Goal: Task Accomplishment & Management: Complete application form

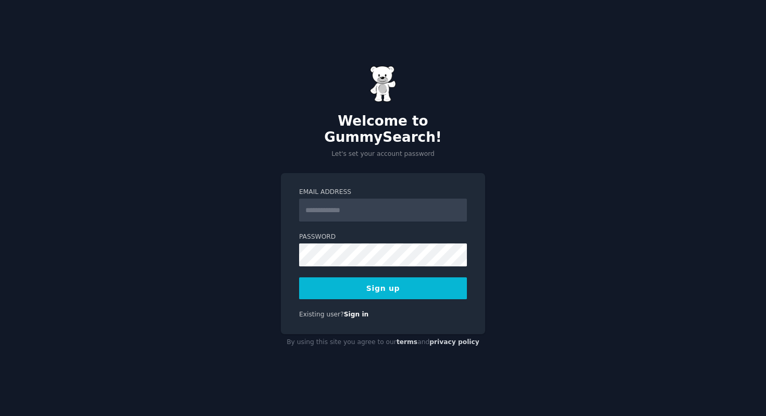
click at [364, 212] on input "Email Address" at bounding box center [383, 210] width 168 height 23
click at [372, 207] on input "Email Address" at bounding box center [383, 210] width 168 height 23
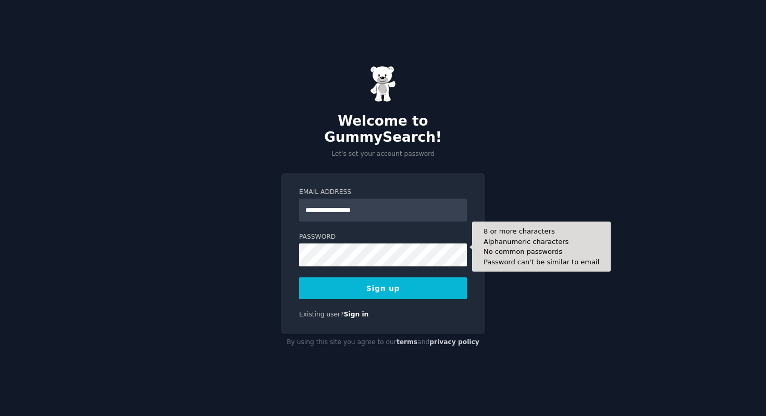
type input "**********"
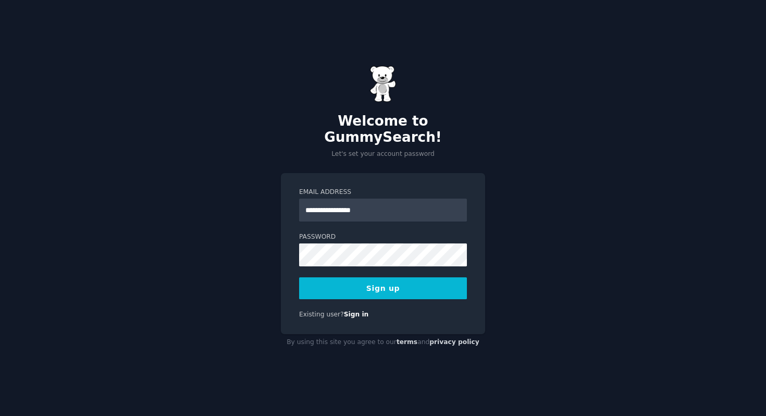
click at [417, 282] on button "Sign up" at bounding box center [383, 288] width 168 height 22
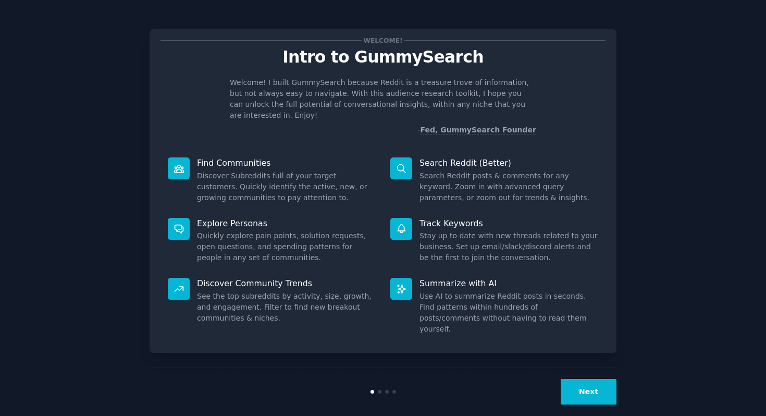
click at [562, 381] on div "Next" at bounding box center [539, 392] width 156 height 26
click at [579, 381] on button "Next" at bounding box center [589, 392] width 56 height 26
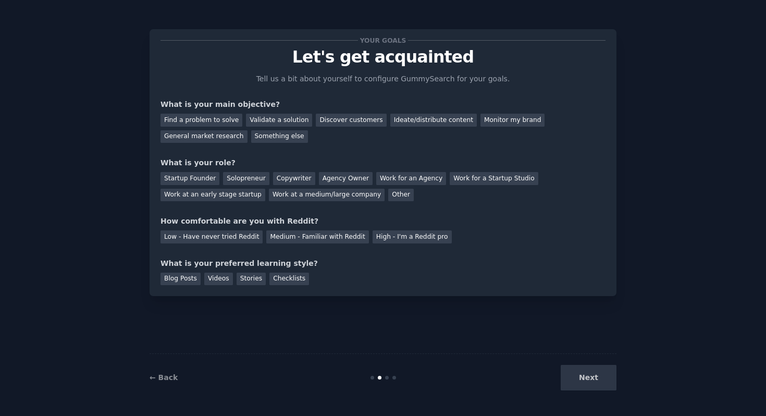
click at [588, 381] on div "Next" at bounding box center [539, 378] width 156 height 26
click at [212, 120] on div "Find a problem to solve" at bounding box center [202, 120] width 82 height 13
click at [231, 181] on div "Solopreneur" at bounding box center [246, 178] width 46 height 13
click at [286, 239] on div "Medium - Familiar with Reddit" at bounding box center [317, 236] width 102 height 13
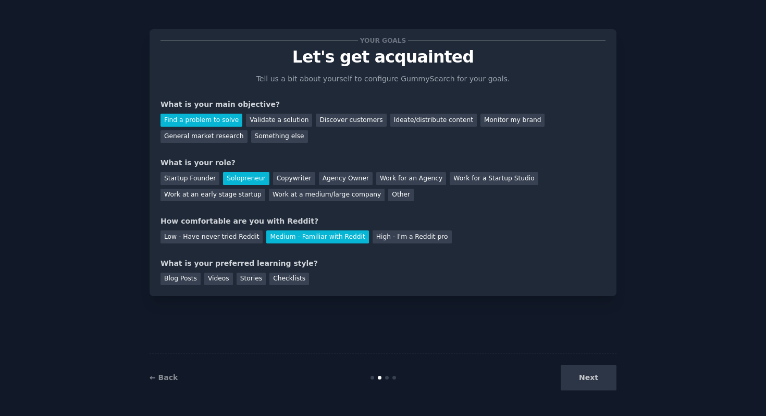
click at [604, 382] on div "Next" at bounding box center [539, 378] width 156 height 26
click at [221, 278] on div "Videos" at bounding box center [218, 279] width 29 height 13
click at [574, 377] on button "Next" at bounding box center [589, 378] width 56 height 26
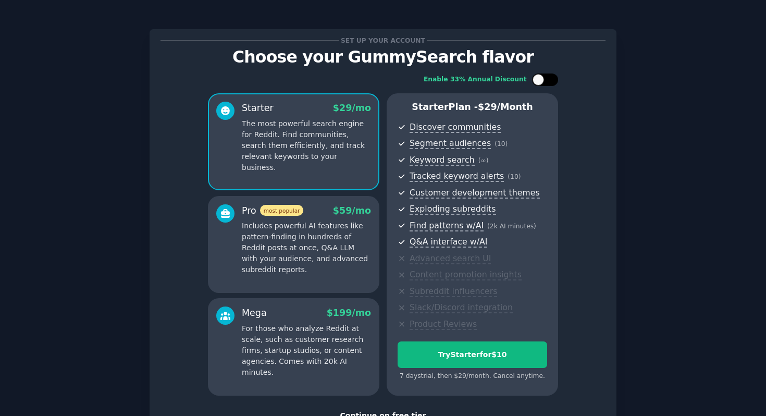
click at [540, 79] on div at bounding box center [538, 79] width 11 height 11
checkbox input "true"
